Goal: Transaction & Acquisition: Purchase product/service

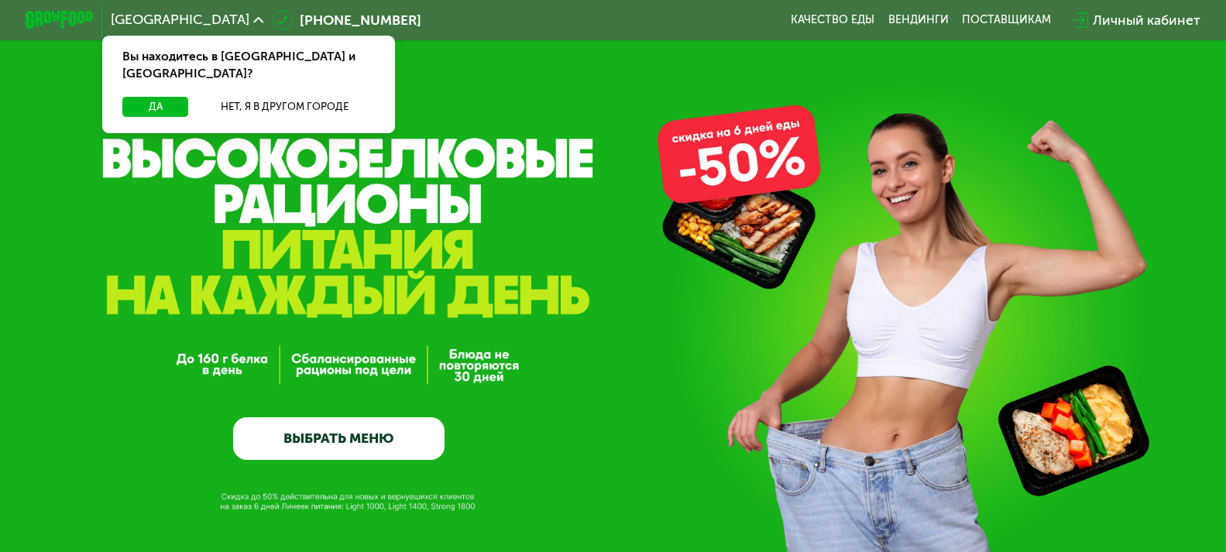
click at [947, 196] on div "GrowFood — доставка правильного питания ВЫБРАТЬ МЕНЮ" at bounding box center [613, 328] width 1226 height 264
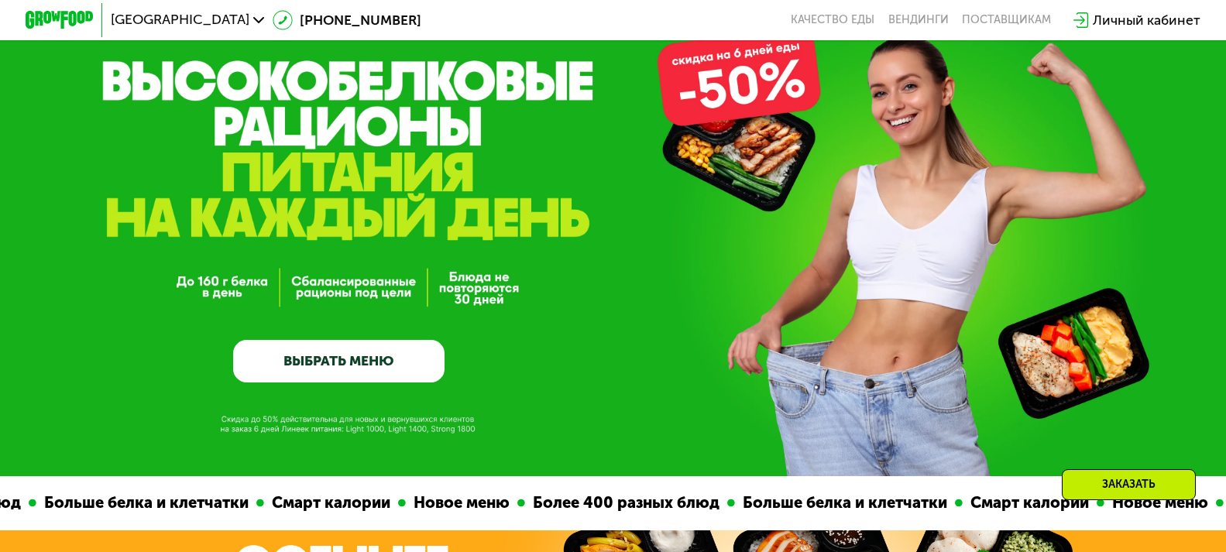
scroll to position [697, 0]
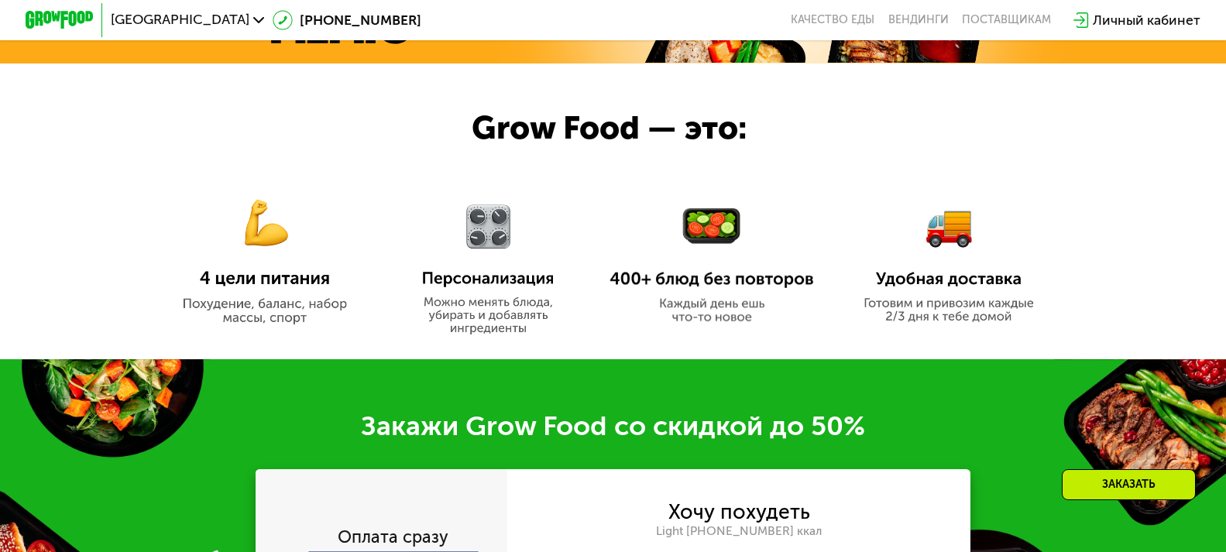
click at [574, 434] on div "Закажи Grow Food со скидкой до 50%" at bounding box center [613, 427] width 1226 height 34
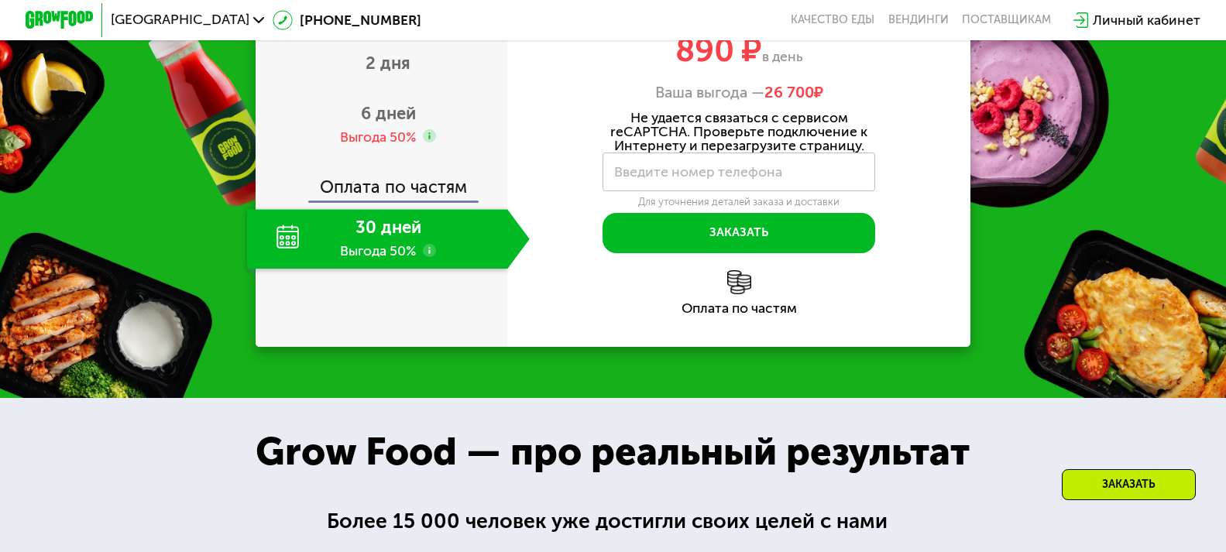
scroll to position [1394, 0]
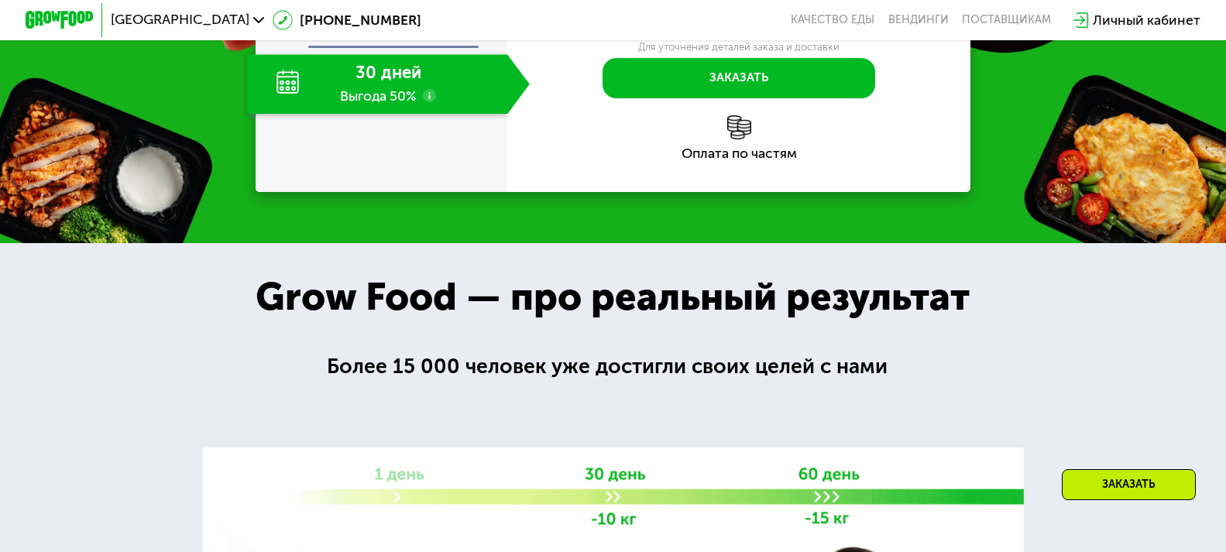
click at [215, 366] on div at bounding box center [613, 559] width 1226 height 633
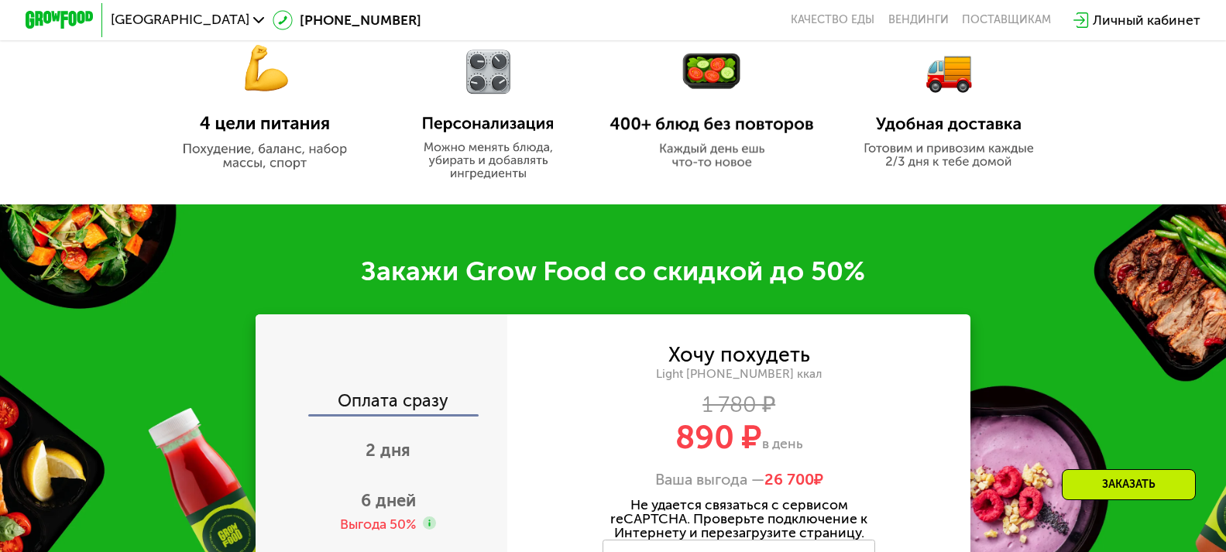
scroll to position [1007, 0]
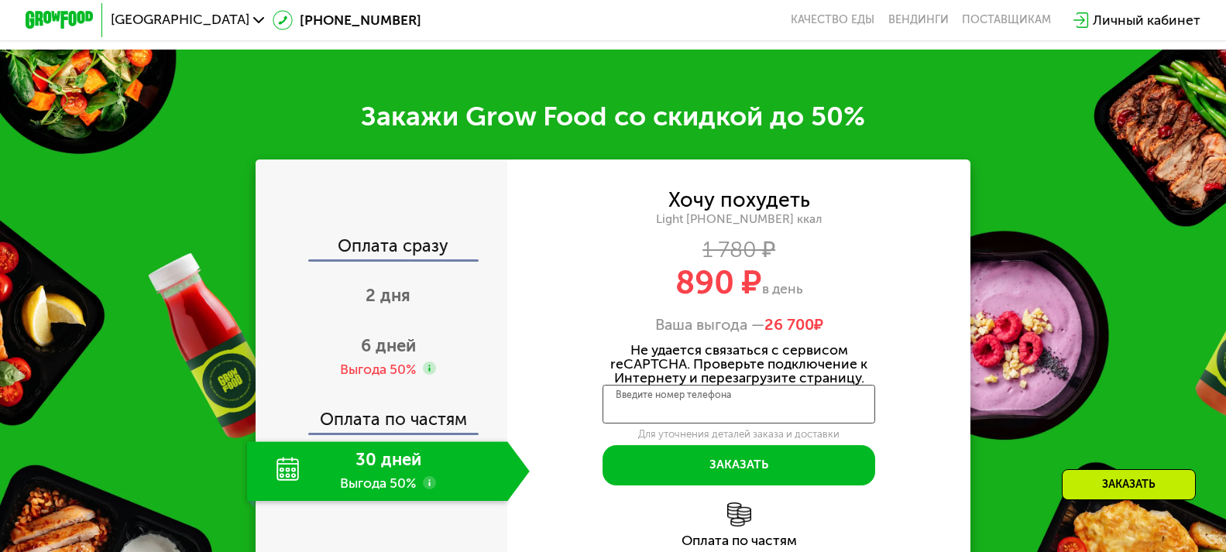
click at [685, 398] on input "Введите номер телефона" at bounding box center [739, 404] width 273 height 38
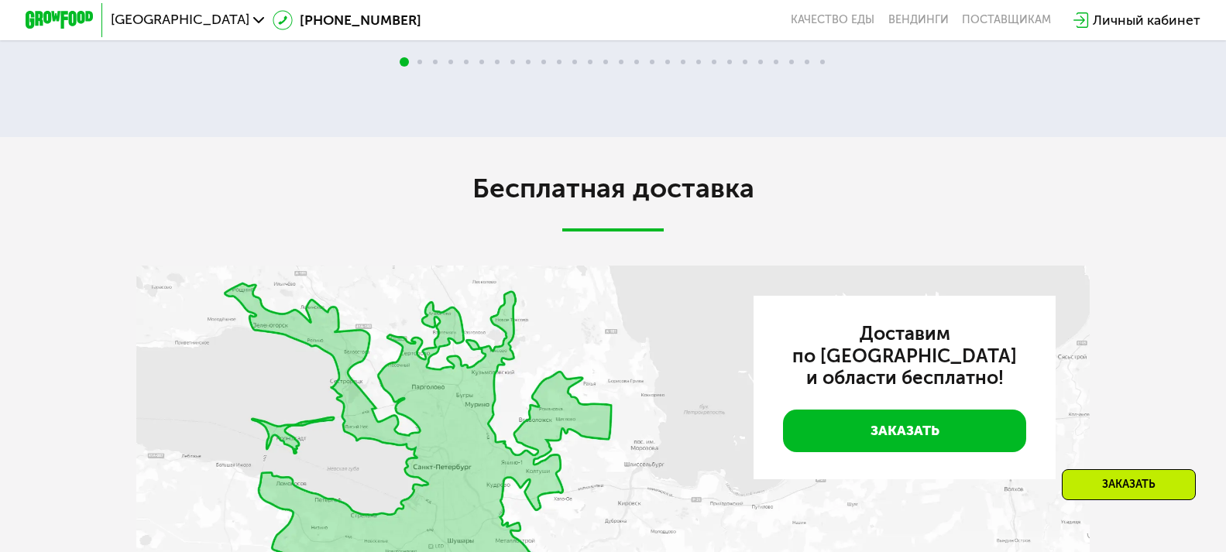
scroll to position [2809, 0]
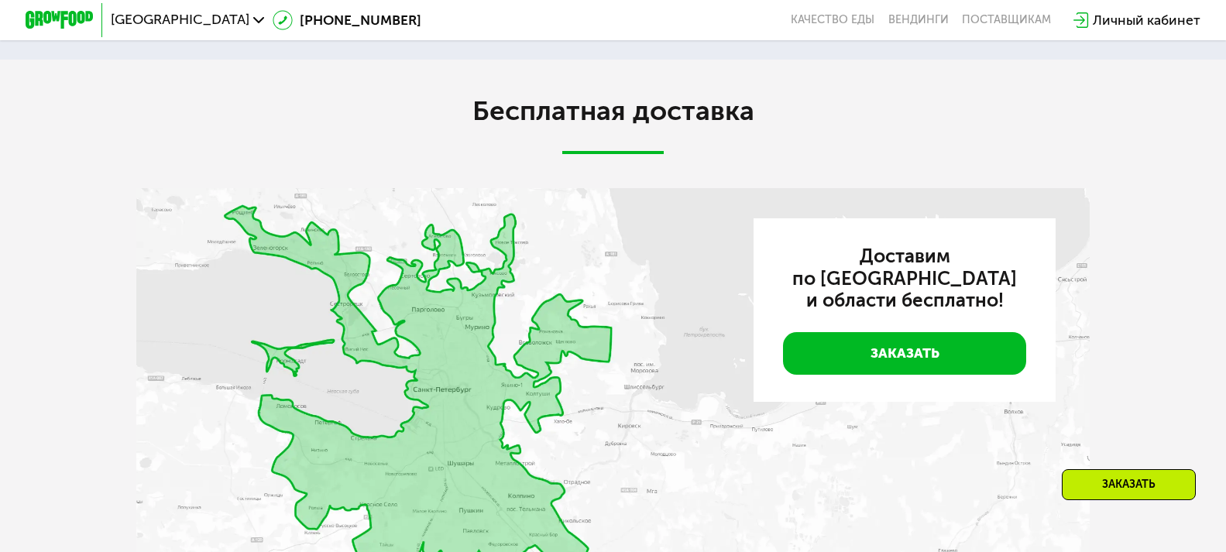
type input "****"
click at [565, 177] on div "Бесплатная доставка Доставим по [GEOGRAPHIC_DATA] и области бесплатно! Заказать" at bounding box center [612, 371] width 953 height 554
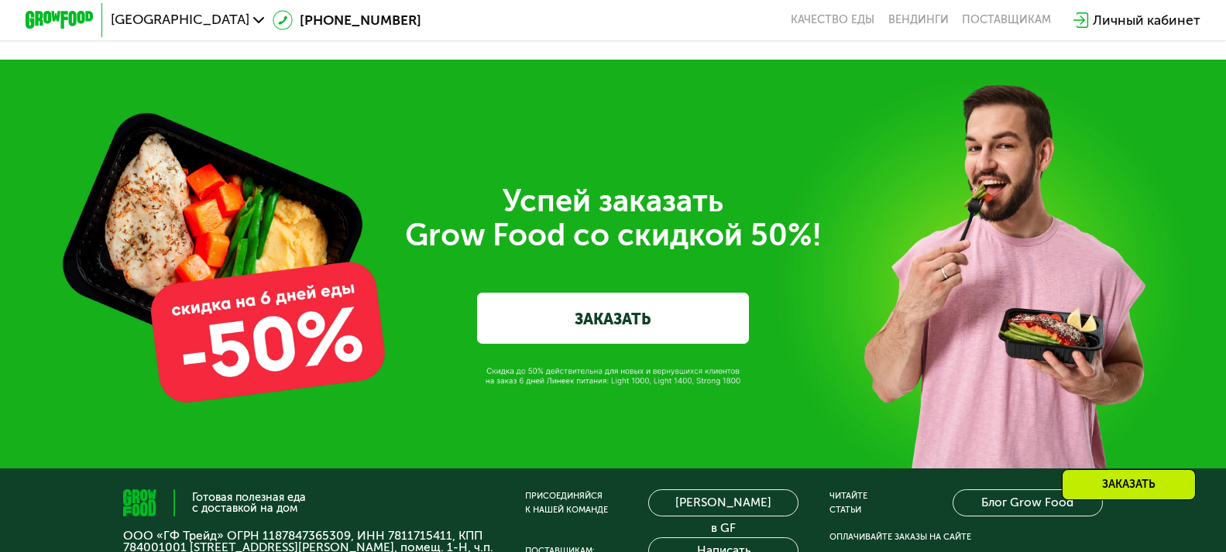
scroll to position [4203, 0]
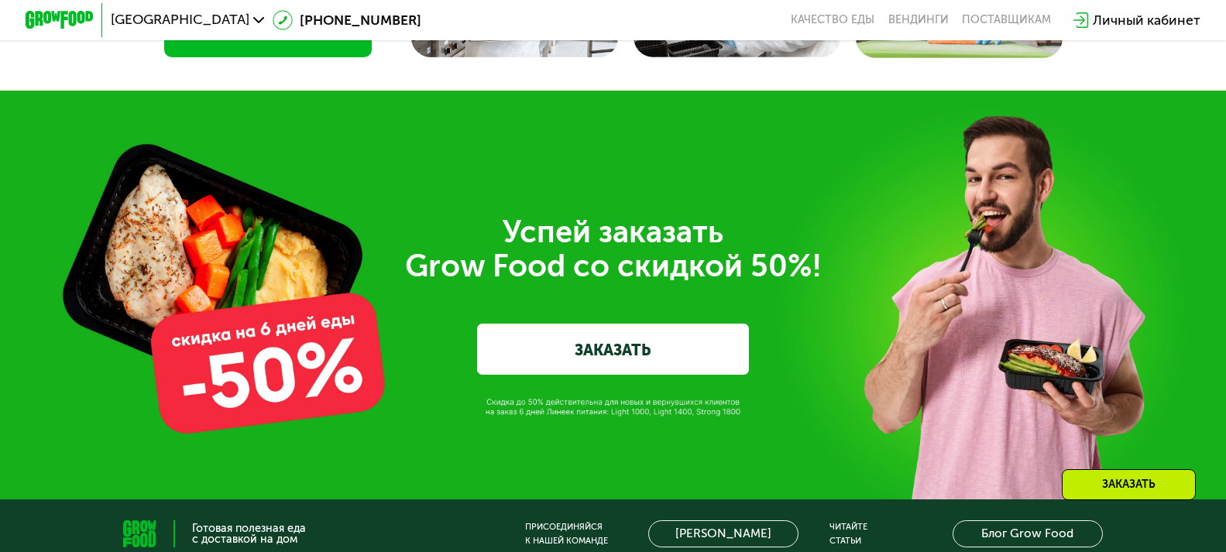
click at [824, 221] on div "Успей заказать  Grow Food со скидкой 50%! ЗАКАЗАТЬ" at bounding box center [613, 295] width 1226 height 409
click at [214, 283] on div "Успей заказать  Grow Food со скидкой 50%!" at bounding box center [612, 249] width 953 height 68
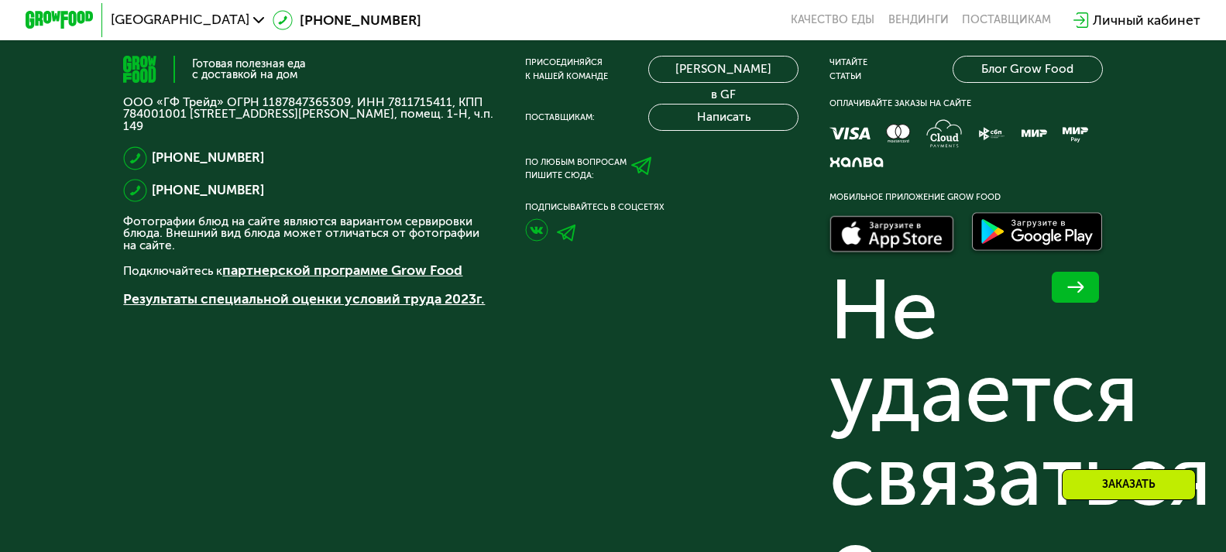
scroll to position [5692, 0]
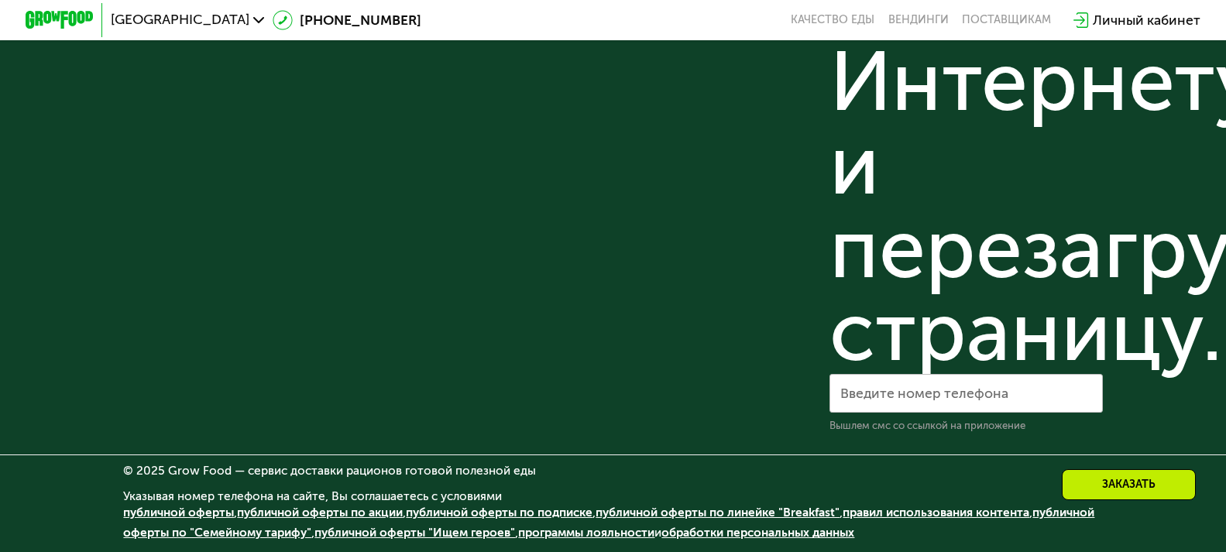
click at [831, 537] on link "обработки персональных данных" at bounding box center [757, 533] width 193 height 14
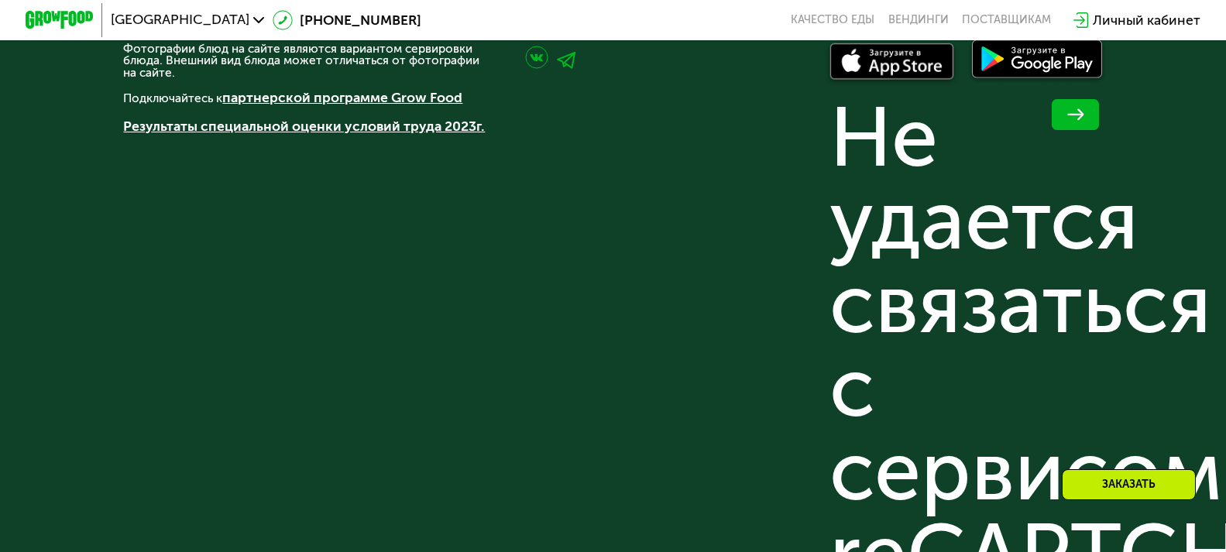
scroll to position [4685, 0]
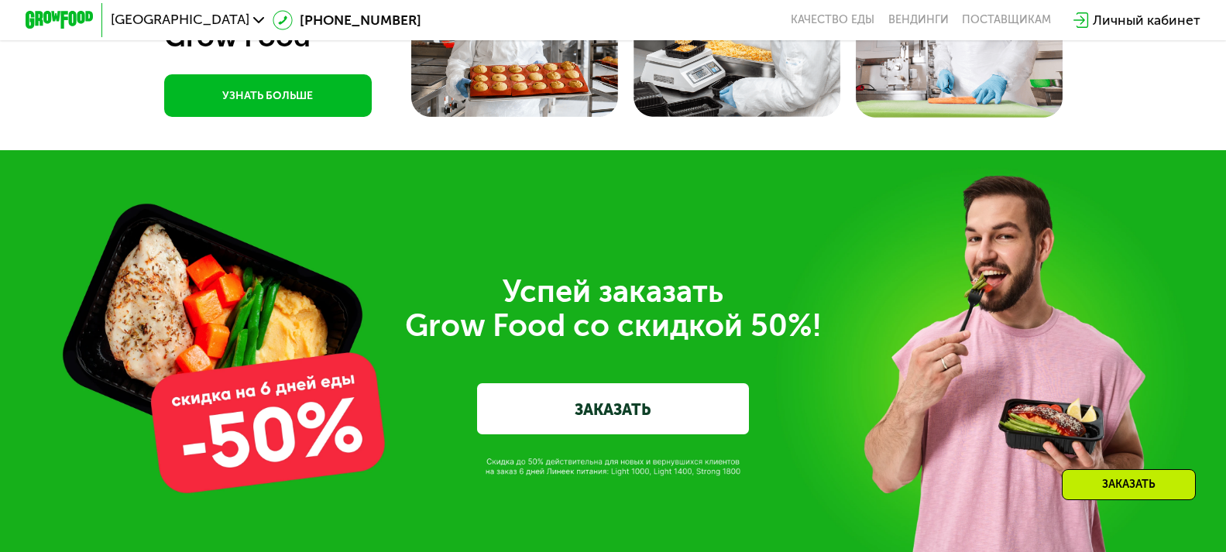
scroll to position [3911, 0]
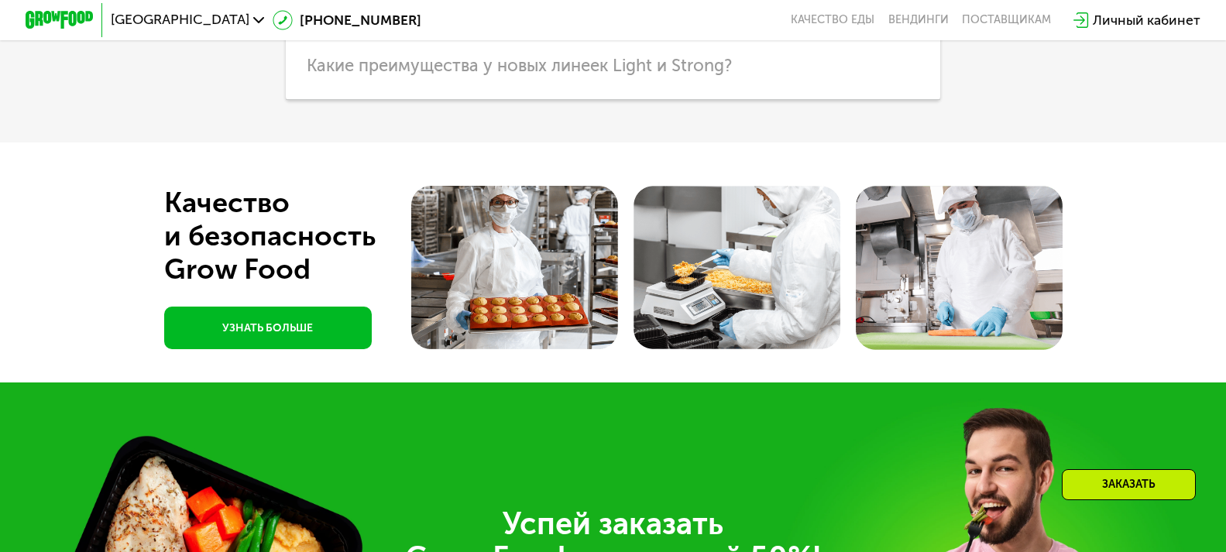
click at [376, 278] on div "Качество и безопасность Grow Food" at bounding box center [298, 236] width 269 height 100
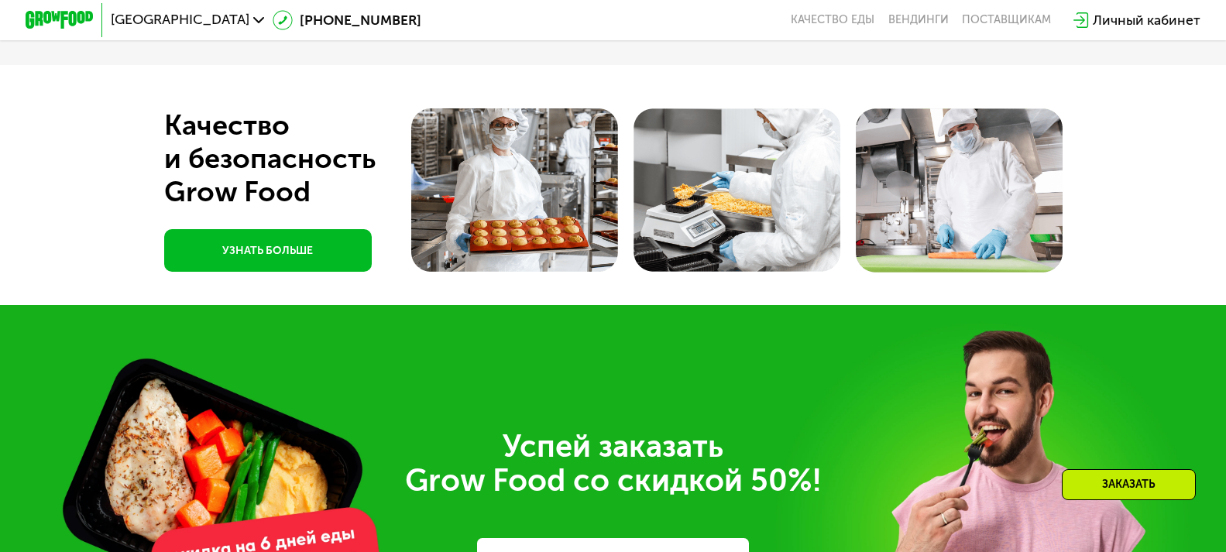
click at [424, 362] on div "Успей заказать  Grow Food со скидкой 50%! ЗАКАЗАТЬ" at bounding box center [613, 509] width 1226 height 409
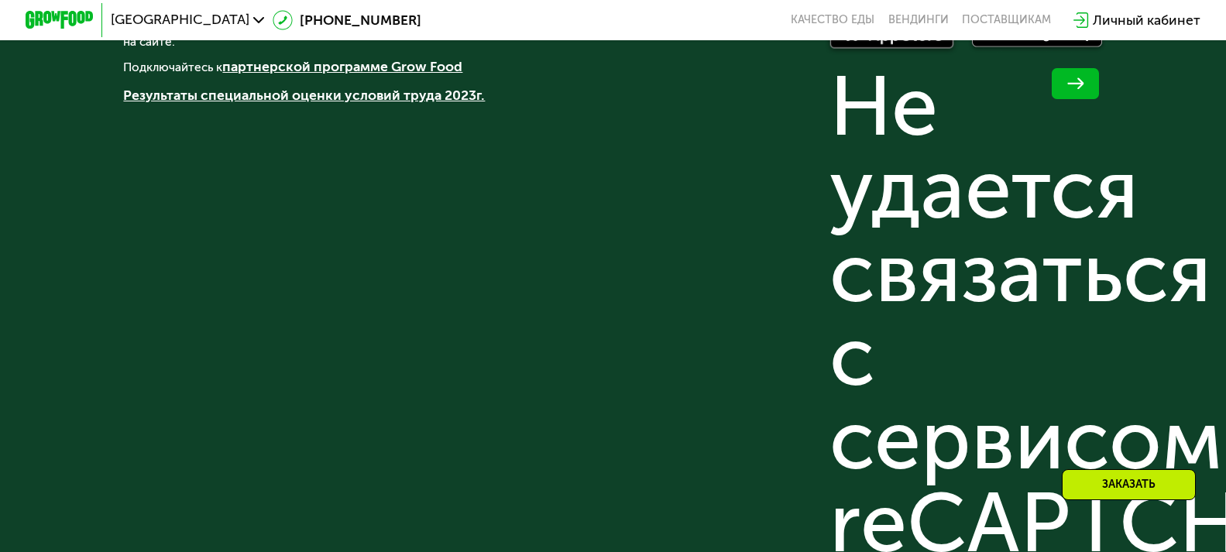
scroll to position [4407, 0]
